Goal: Task Accomplishment & Management: Manage account settings

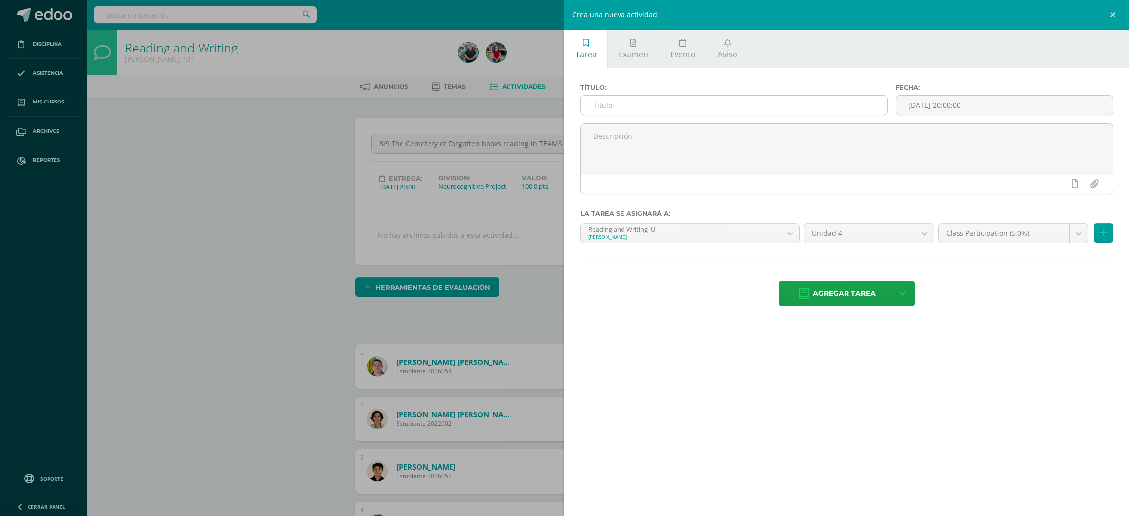
click at [869, 110] on input "text" at bounding box center [734, 105] width 306 height 19
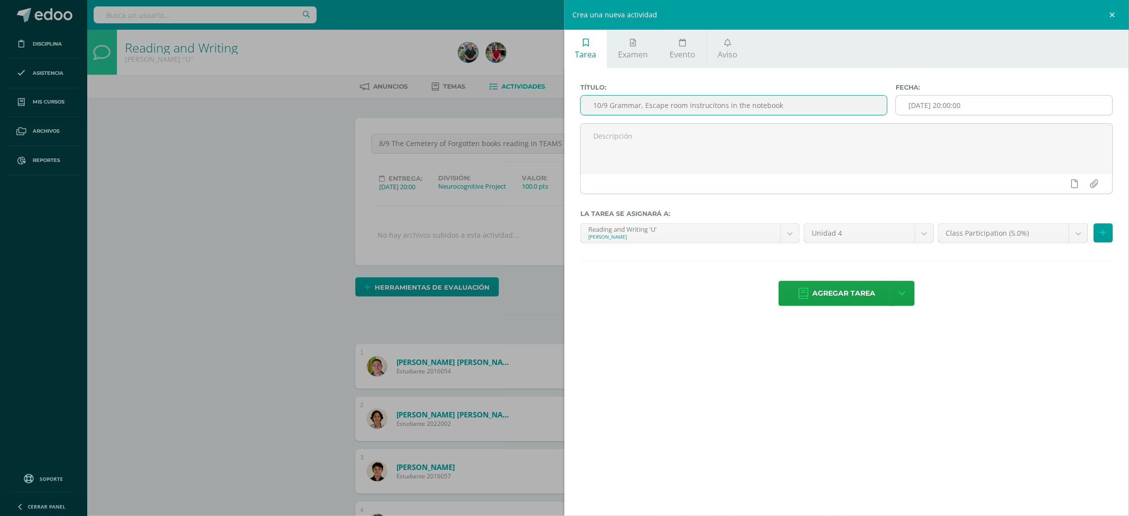
type input "10/9 Grammar, Escape room instrucitons in the notebook"
click at [939, 103] on input "[DATE] 20:00:00" at bounding box center [1004, 105] width 217 height 19
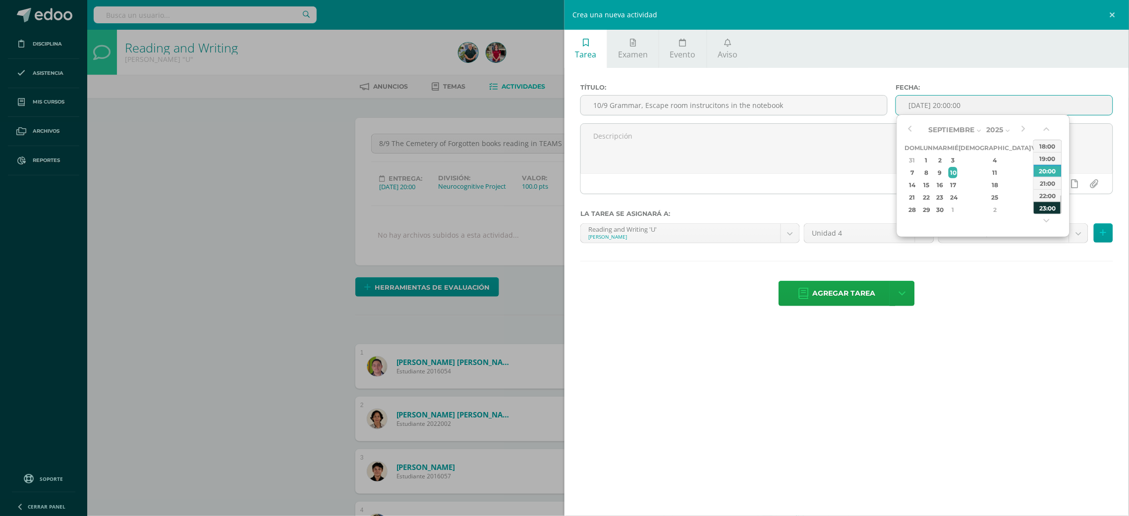
click at [1044, 214] on div "23:00" at bounding box center [1047, 208] width 28 height 12
type input "2025-09-10 23:00"
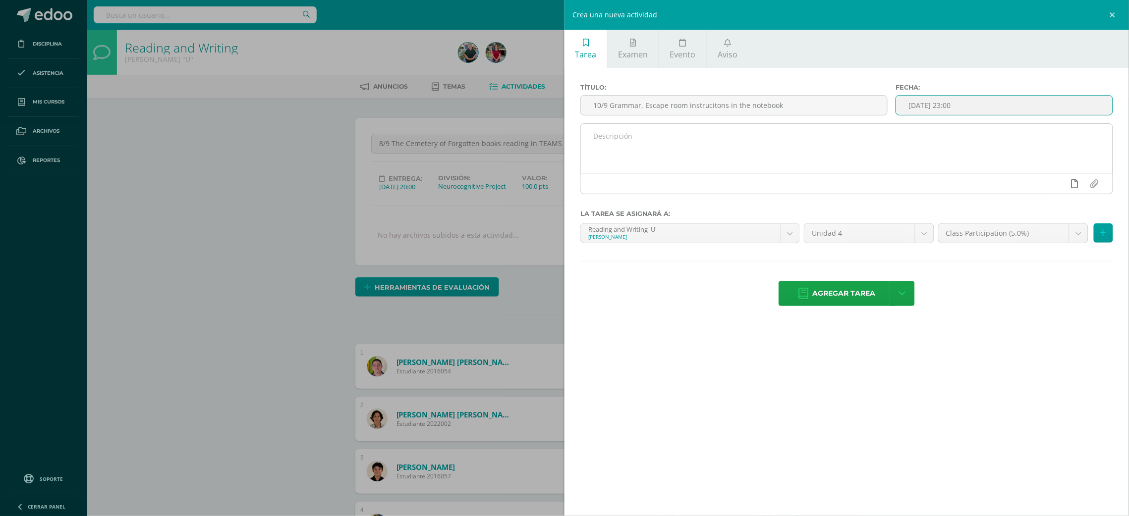
click at [1078, 187] on link at bounding box center [1074, 183] width 19 height 19
click at [1049, 183] on link at bounding box center [1054, 183] width 19 height 19
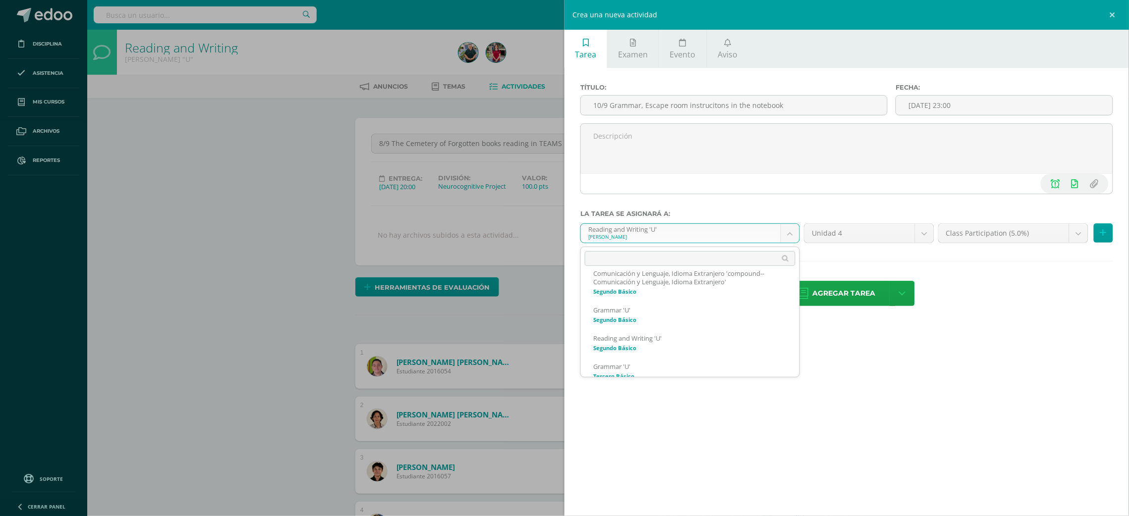
scroll to position [176, 0]
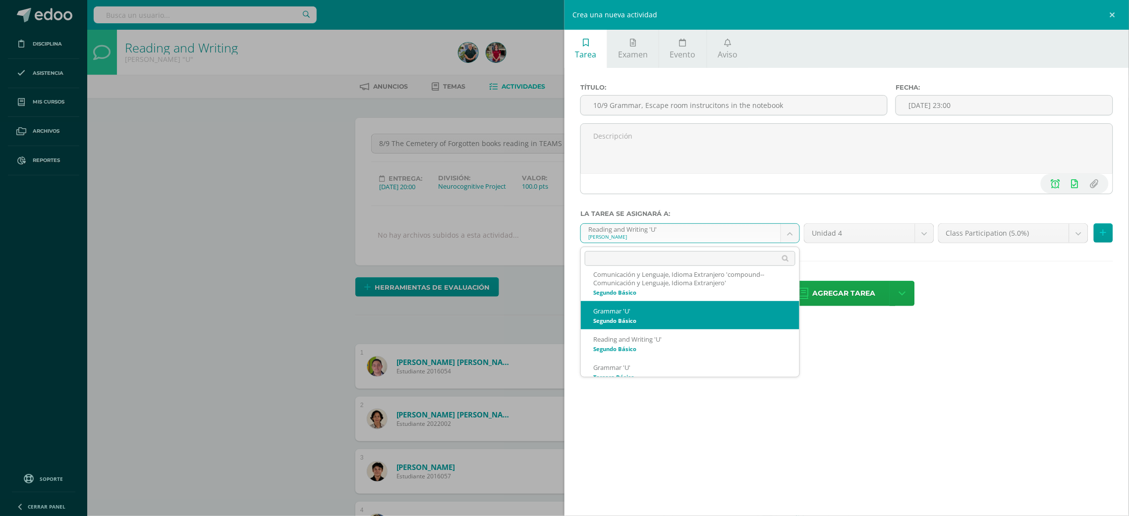
select select "200524"
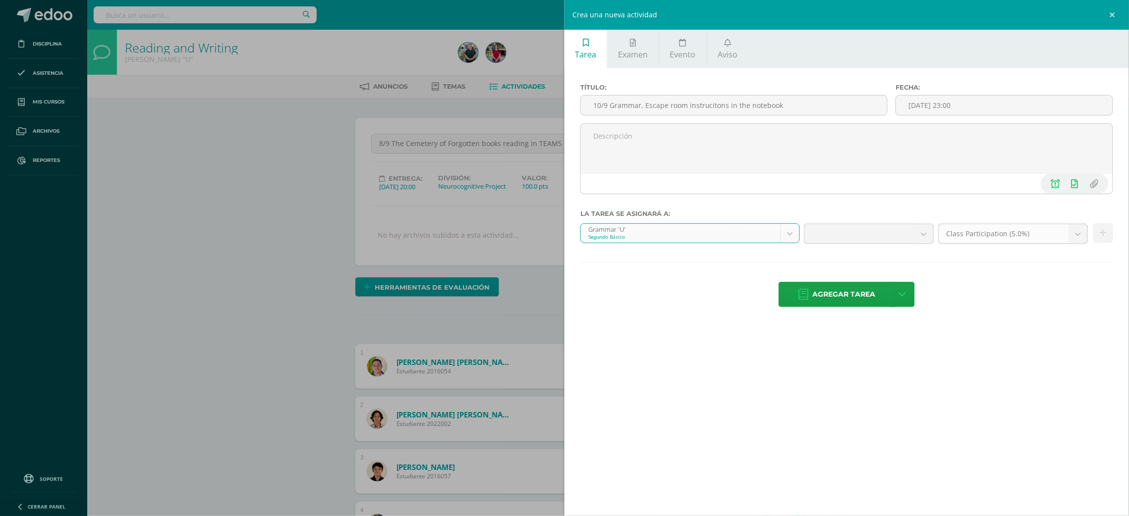
click at [1077, 238] on b at bounding box center [1078, 233] width 18 height 19
click at [1083, 231] on b at bounding box center [1078, 233] width 18 height 19
click at [1077, 234] on b at bounding box center [1078, 233] width 18 height 19
click at [1066, 284] on div "Agregar tarea Agregar tarea y ocultar" at bounding box center [846, 295] width 533 height 27
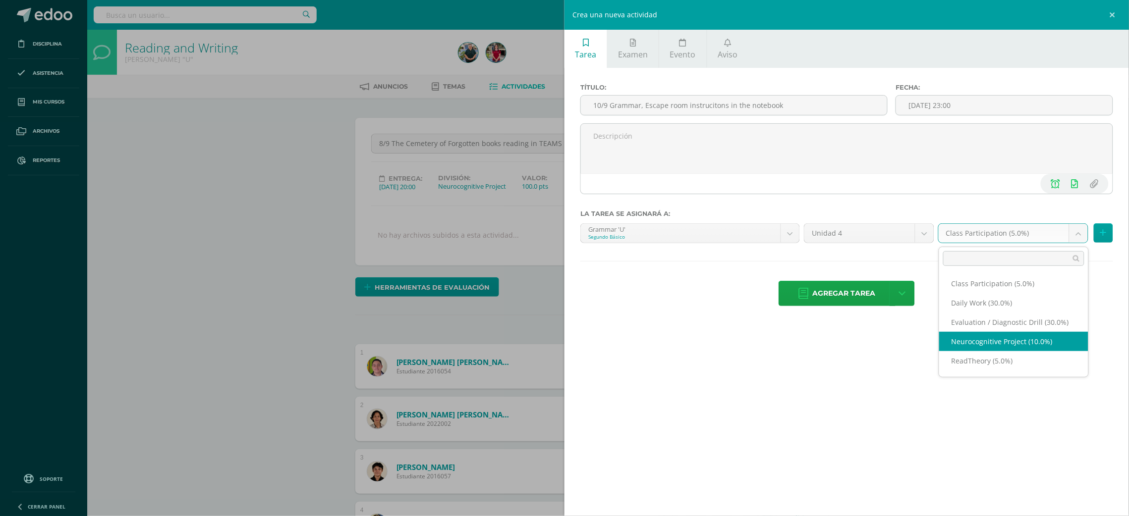
select select "202255"
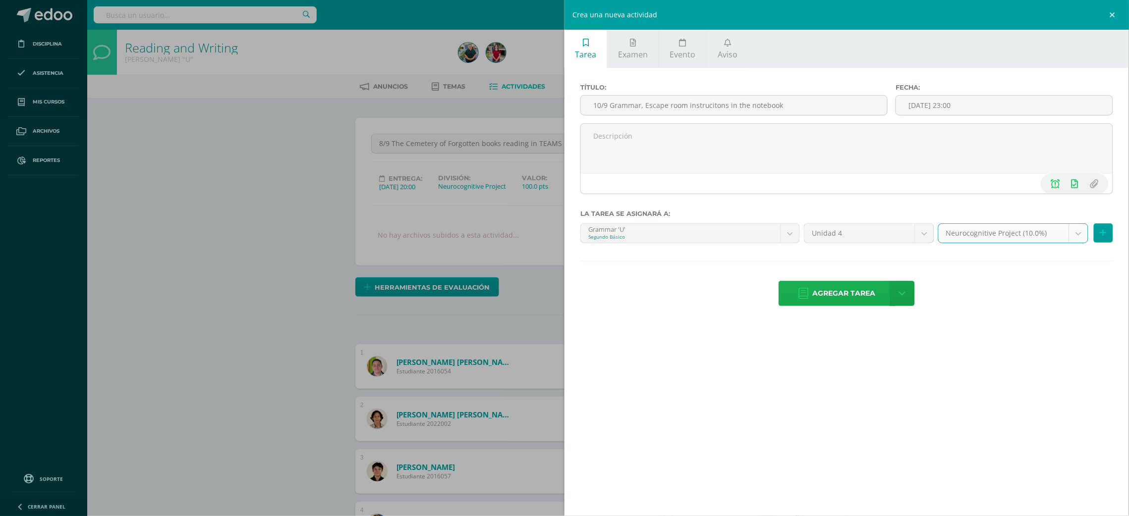
click at [836, 296] on span "Agregar tarea" at bounding box center [844, 293] width 63 height 24
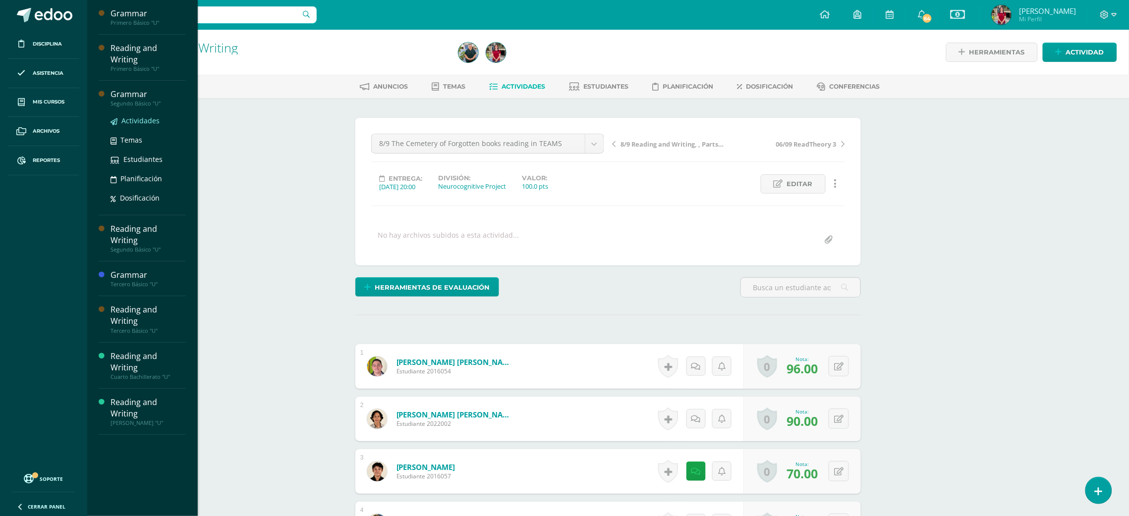
click at [141, 116] on span "Actividades" at bounding box center [140, 120] width 38 height 9
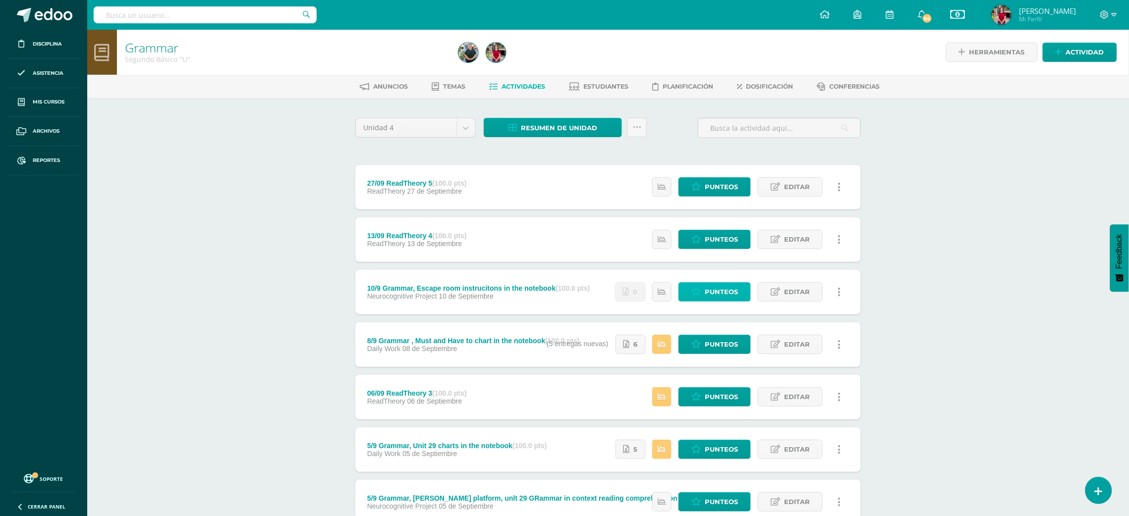
click at [720, 291] on span "Punteos" at bounding box center [721, 292] width 33 height 18
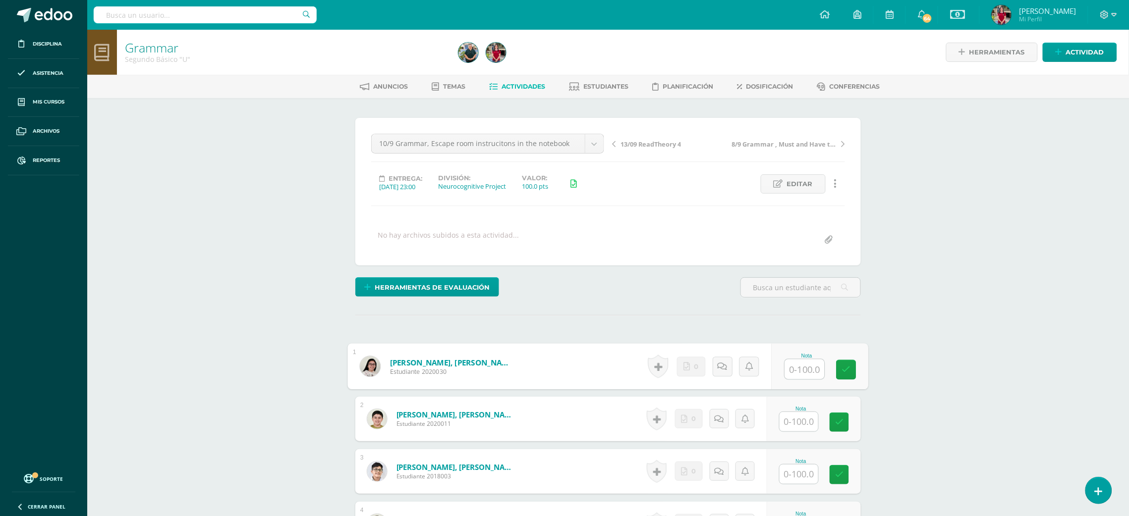
click at [793, 375] on input "text" at bounding box center [805, 370] width 40 height 20
type input "100"
type input "90"
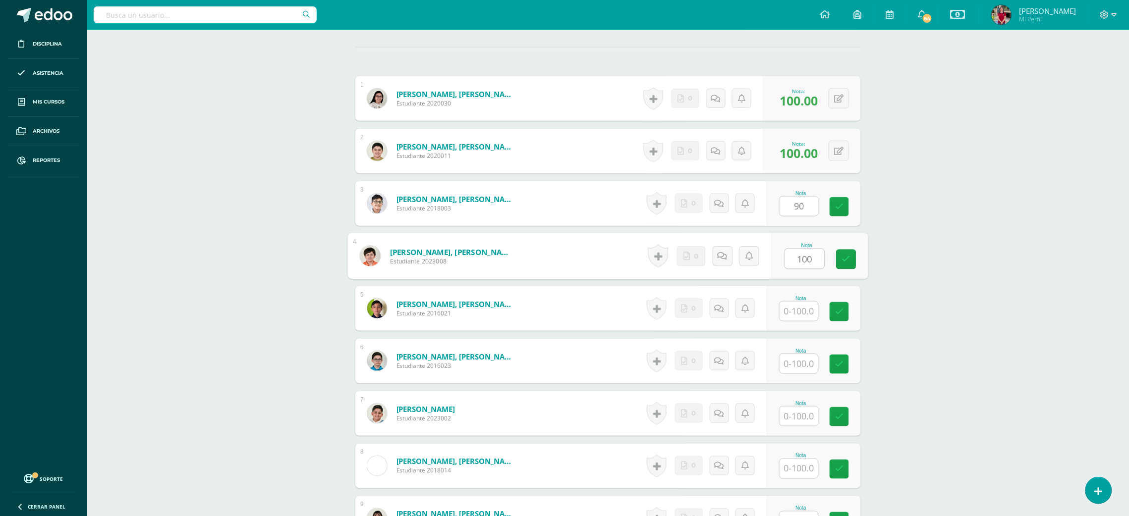
type input "100"
type input "70"
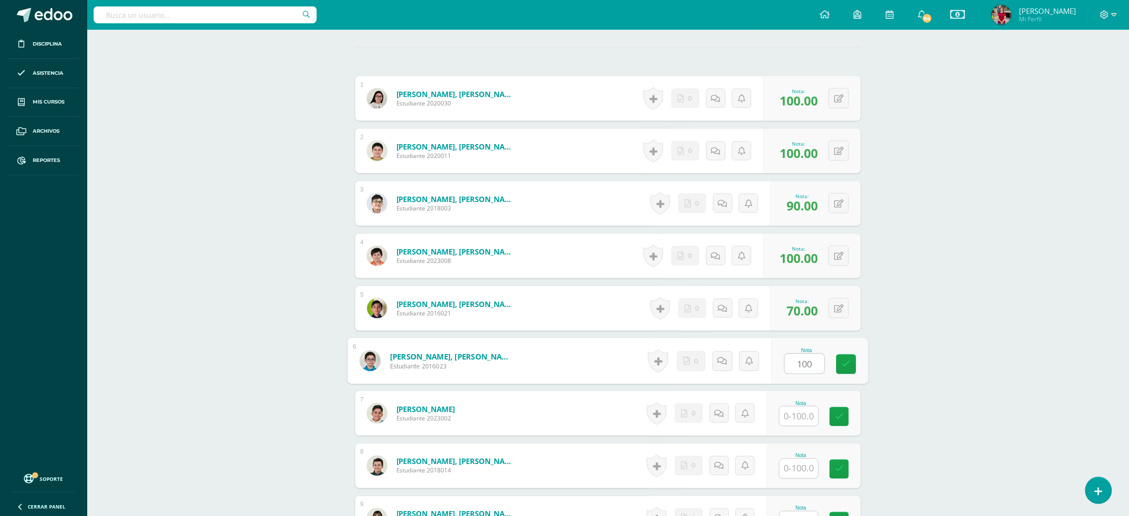
type input "100"
type input "0"
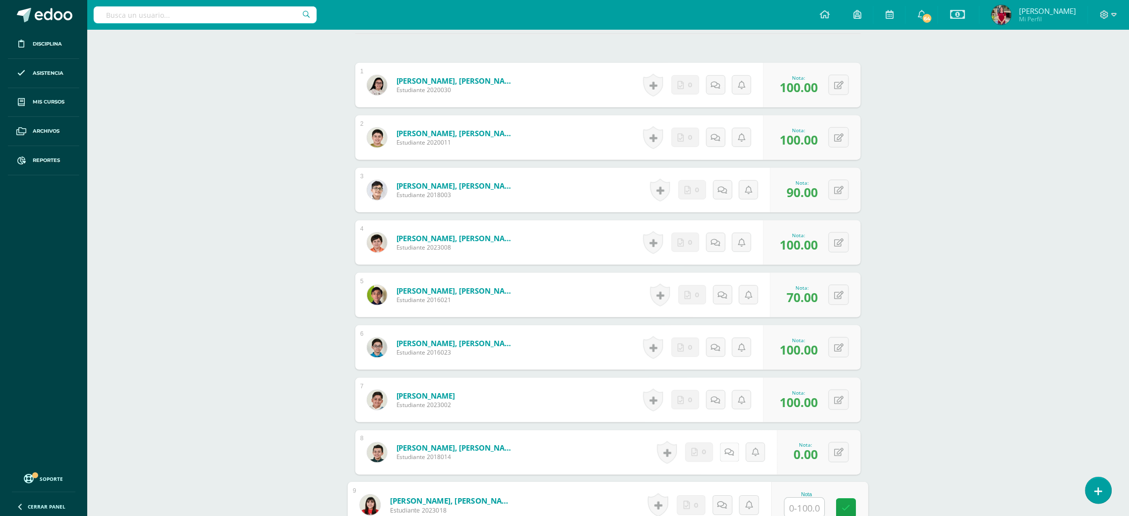
click at [724, 450] on link at bounding box center [729, 452] width 19 height 19
click at [722, 507] on textarea at bounding box center [707, 524] width 143 height 50
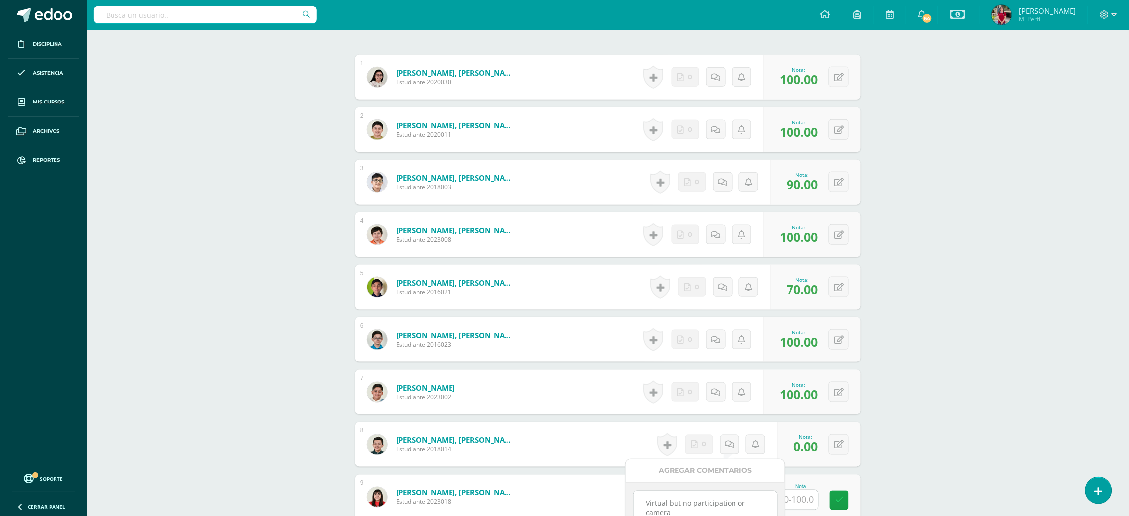
scroll to position [290, 0]
type textarea "Virtual but no participation or camera"
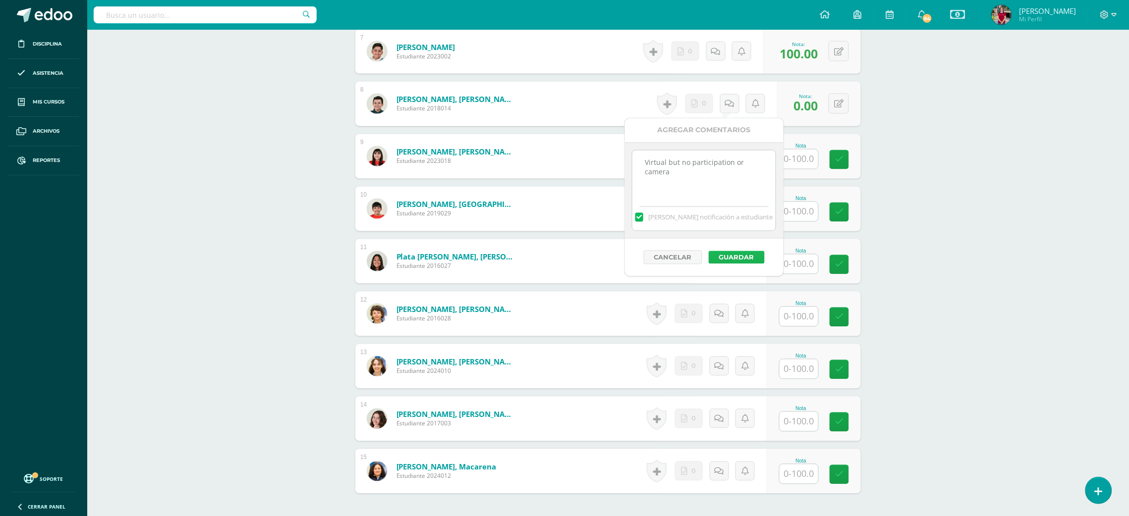
click at [726, 255] on button "Guardar" at bounding box center [736, 257] width 56 height 13
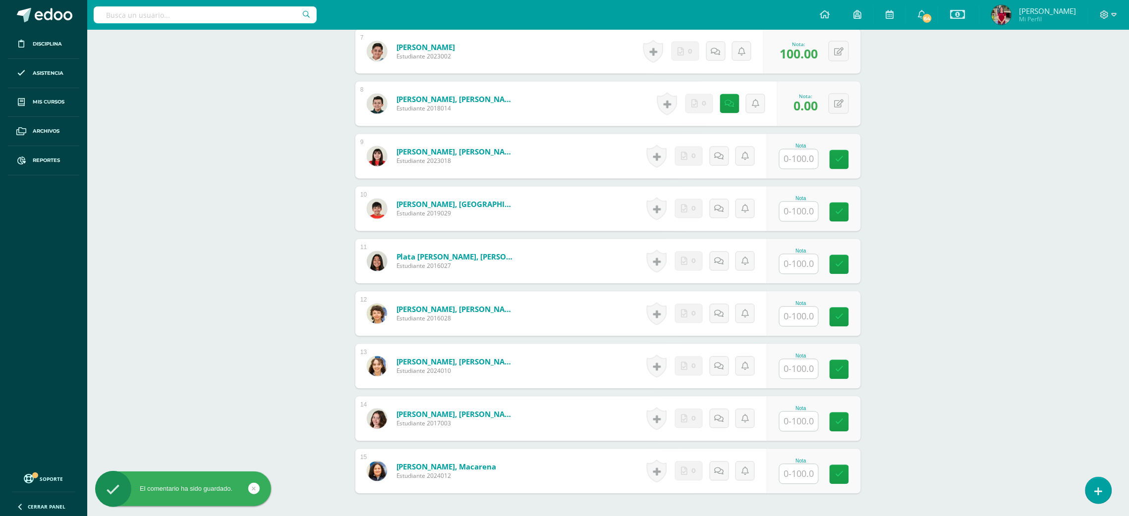
click at [796, 161] on input "text" at bounding box center [798, 159] width 39 height 19
click at [810, 207] on input "text" at bounding box center [798, 211] width 39 height 19
type input "100"
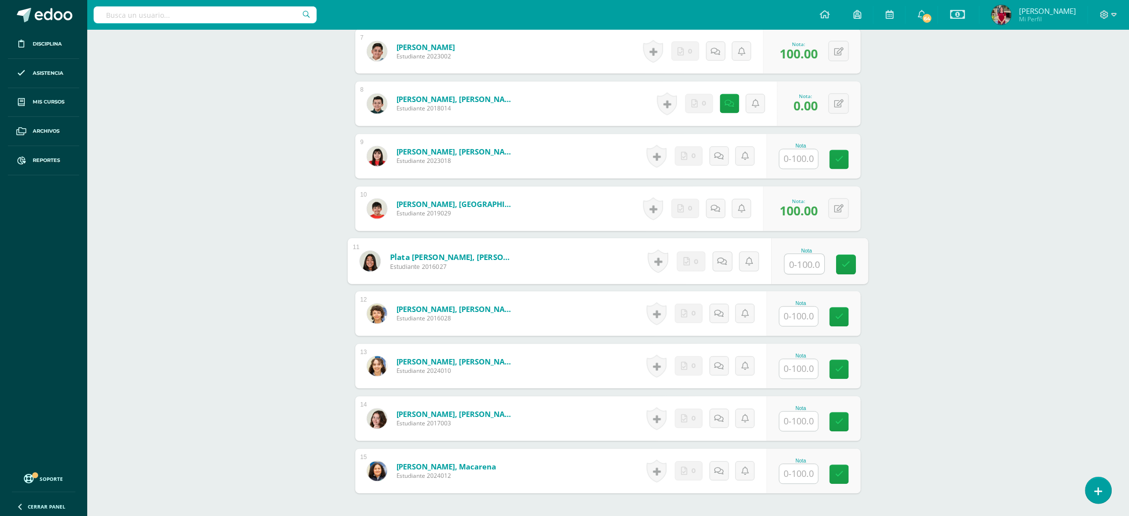
click at [793, 321] on input "text" at bounding box center [798, 316] width 39 height 19
type input "100"
